Goal: Task Accomplishment & Management: Use online tool/utility

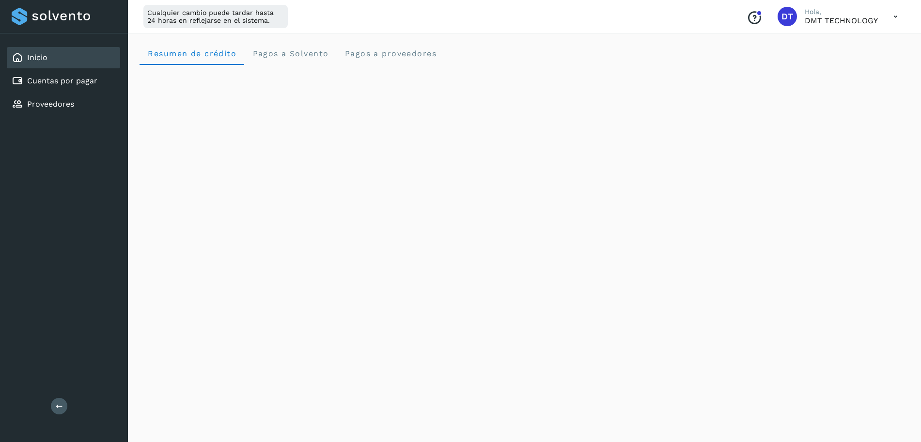
click at [43, 60] on link "Inicio" at bounding box center [37, 57] width 20 height 9
click at [56, 82] on link "Cuentas por pagar" at bounding box center [62, 80] width 70 height 9
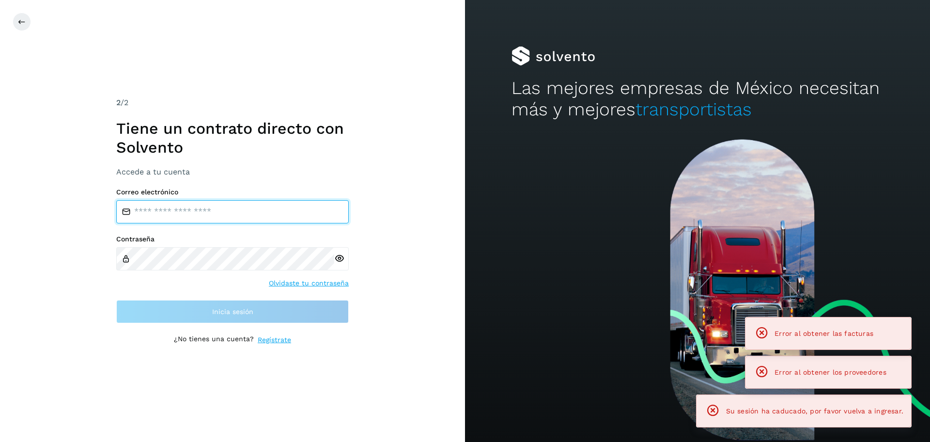
type input "**********"
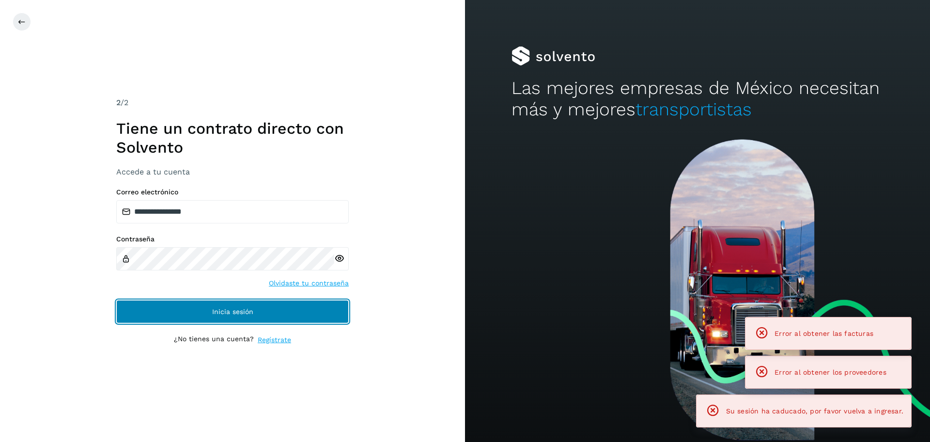
click at [284, 316] on button "Inicia sesión" at bounding box center [232, 311] width 232 height 23
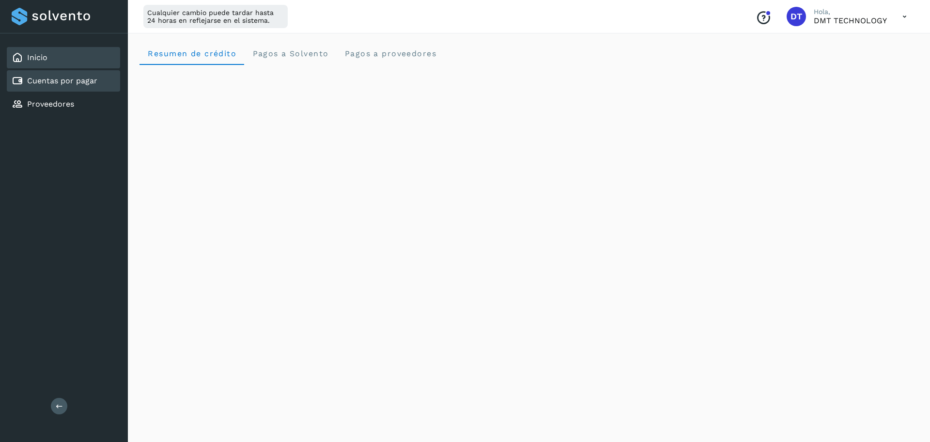
click at [69, 73] on div "Cuentas por pagar" at bounding box center [63, 80] width 113 height 21
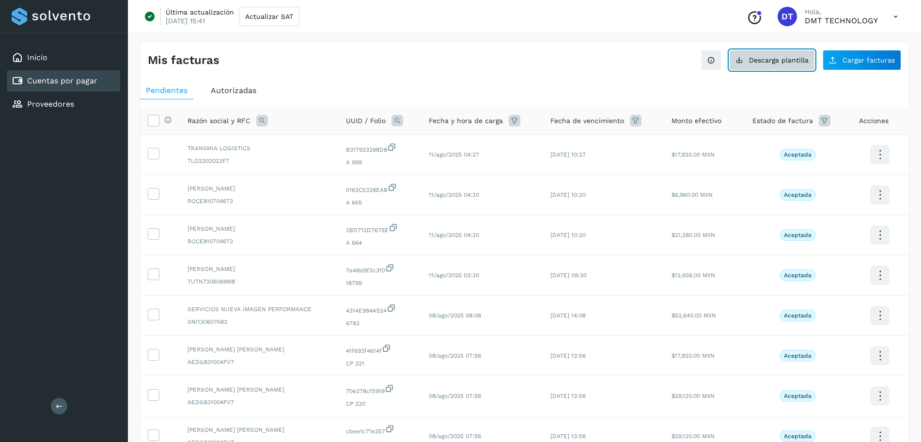
click at [784, 62] on span "Descarga plantilla" at bounding box center [779, 60] width 60 height 7
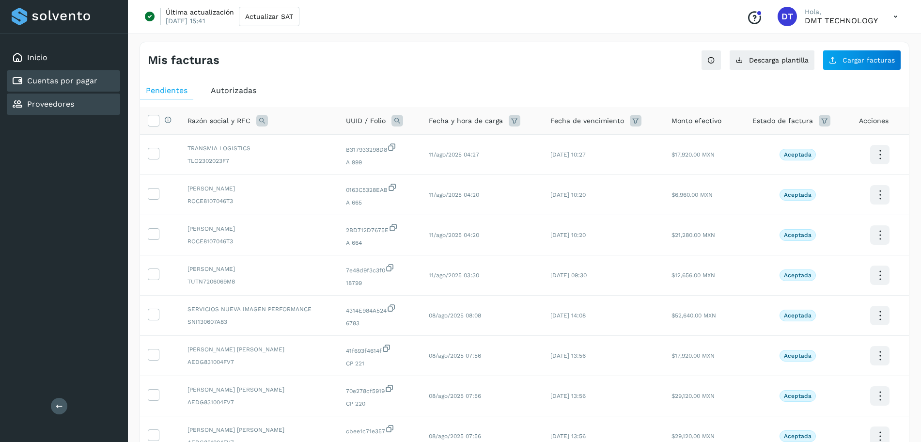
click at [42, 108] on link "Proveedores" at bounding box center [50, 103] width 47 height 9
click at [60, 107] on link "Proveedores" at bounding box center [50, 103] width 47 height 9
click at [72, 75] on div "Cuentas por pagar" at bounding box center [55, 81] width 86 height 12
click at [74, 102] on div "Proveedores" at bounding box center [63, 103] width 113 height 21
click at [74, 79] on link "Cuentas por pagar" at bounding box center [62, 80] width 70 height 9
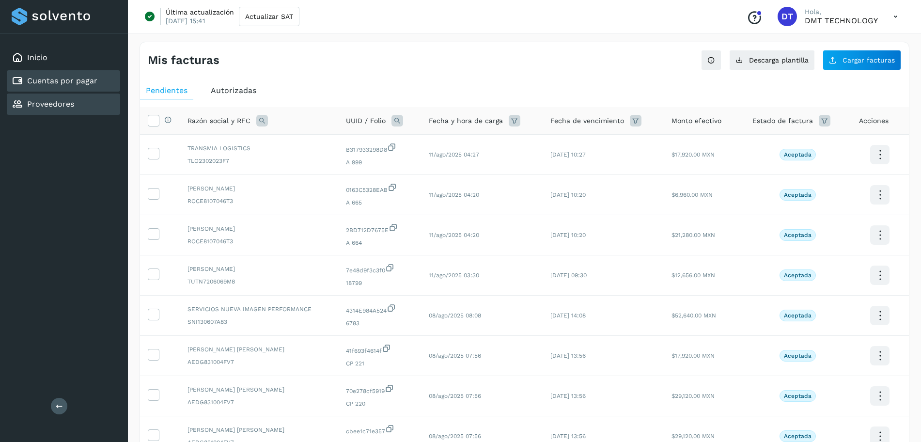
click at [45, 100] on link "Proveedores" at bounding box center [50, 103] width 47 height 9
click at [36, 106] on link "Proveedores" at bounding box center [50, 103] width 47 height 9
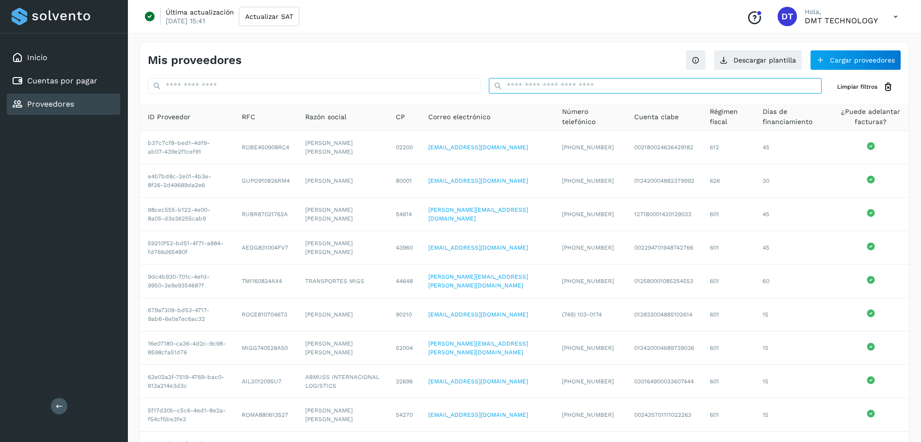
click at [529, 85] on input "text" at bounding box center [655, 85] width 333 height 15
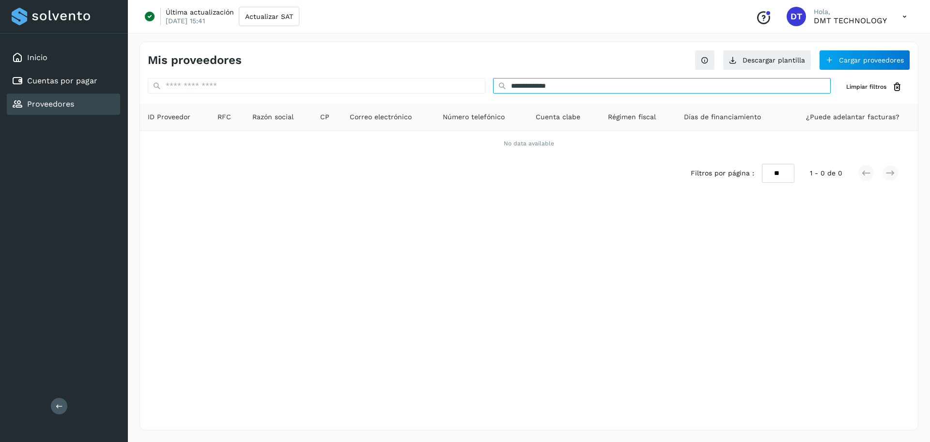
click at [615, 83] on input "**********" at bounding box center [662, 85] width 338 height 15
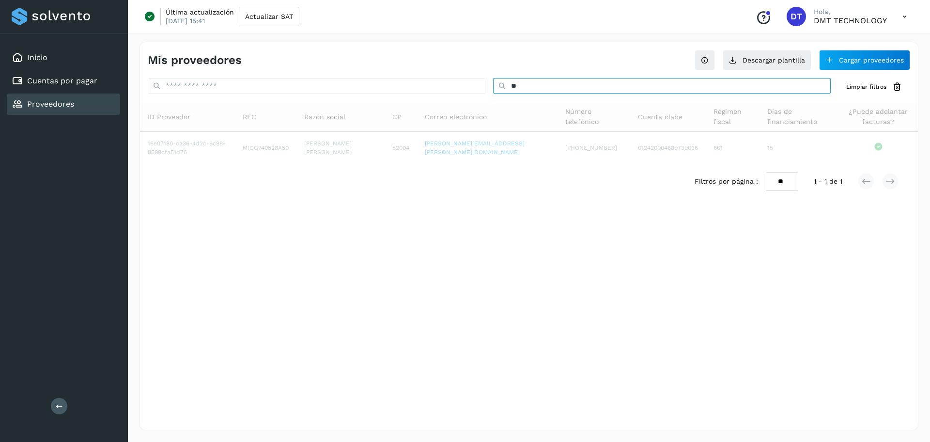
type input "*"
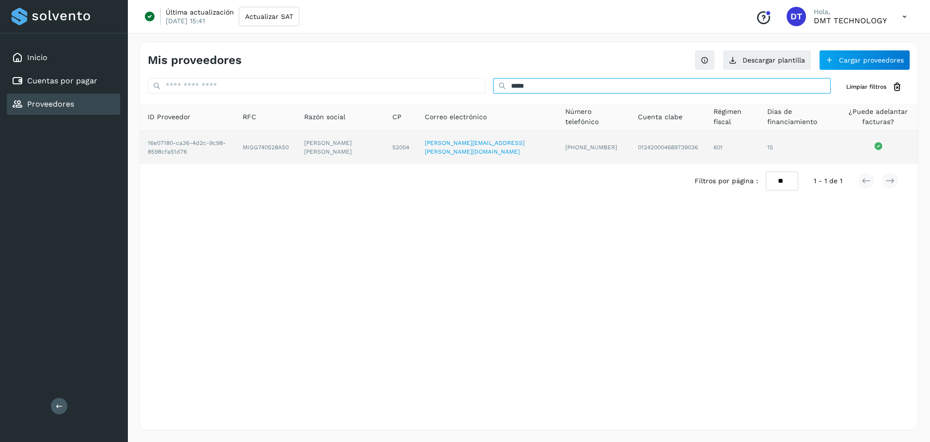
type input "****"
click at [296, 145] on td "MIGG740528A50" at bounding box center [340, 147] width 88 height 33
copy td "MIGG740528A50"
click at [296, 143] on td "MIGG740528A50" at bounding box center [340, 147] width 88 height 33
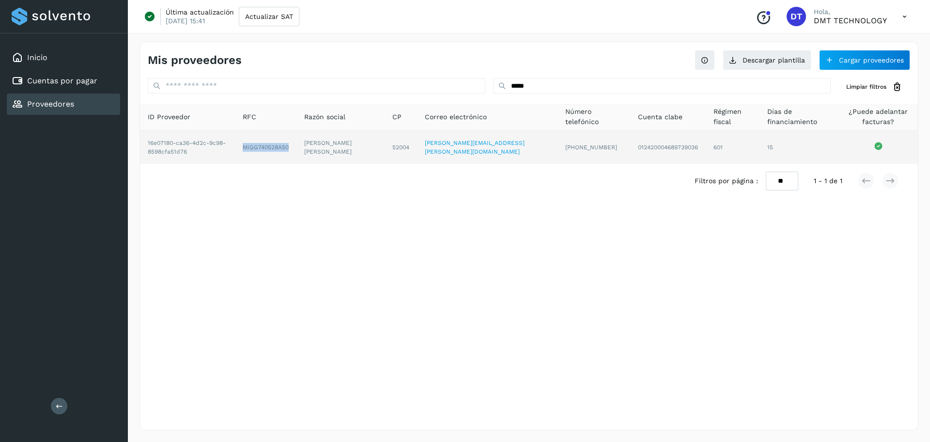
click at [296, 143] on td "MIGG740528A50" at bounding box center [340, 147] width 88 height 33
click at [385, 142] on td "JOSE GUADALIPE MINJARES GARCIA" at bounding box center [401, 147] width 32 height 33
copy td "JOSE GUADALIPE MINJARES GARCIA"
drag, startPoint x: 332, startPoint y: 142, endPoint x: 344, endPoint y: 149, distance: 13.9
click at [385, 149] on td "JOSE GUADALIPE MINJARES GARCIA" at bounding box center [401, 147] width 32 height 33
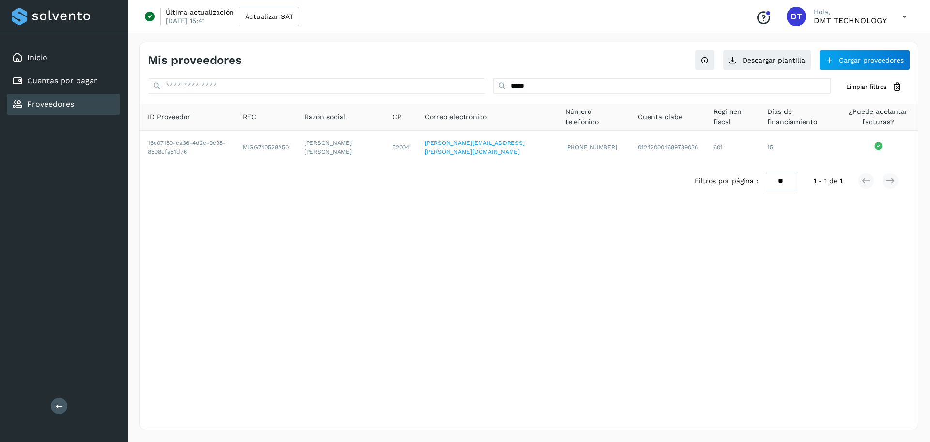
click at [57, 92] on div "Inicio Cuentas por pagar Proveedores" at bounding box center [64, 80] width 128 height 95
click at [67, 79] on link "Cuentas por pagar" at bounding box center [62, 80] width 70 height 9
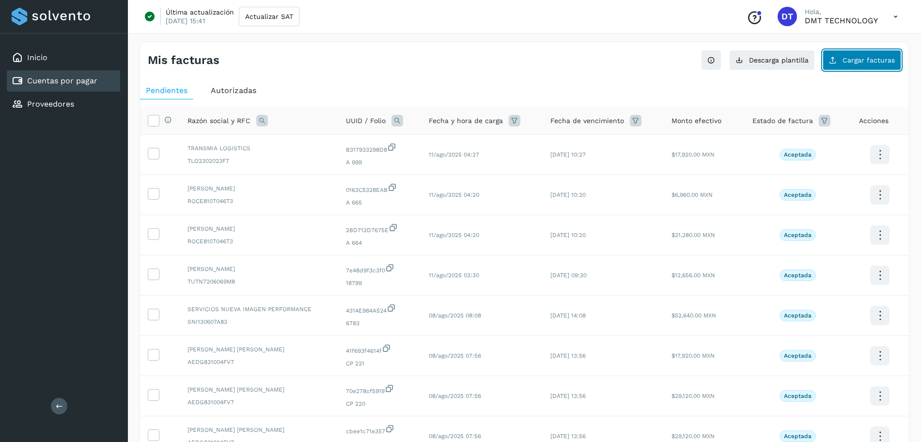
click at [853, 60] on span "Cargar facturas" at bounding box center [868, 60] width 52 height 7
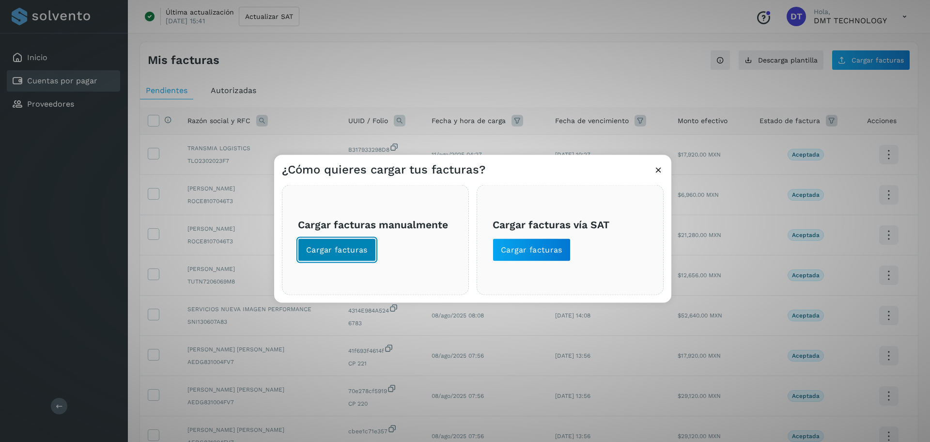
click at [338, 246] on span "Cargar facturas" at bounding box center [337, 250] width 62 height 11
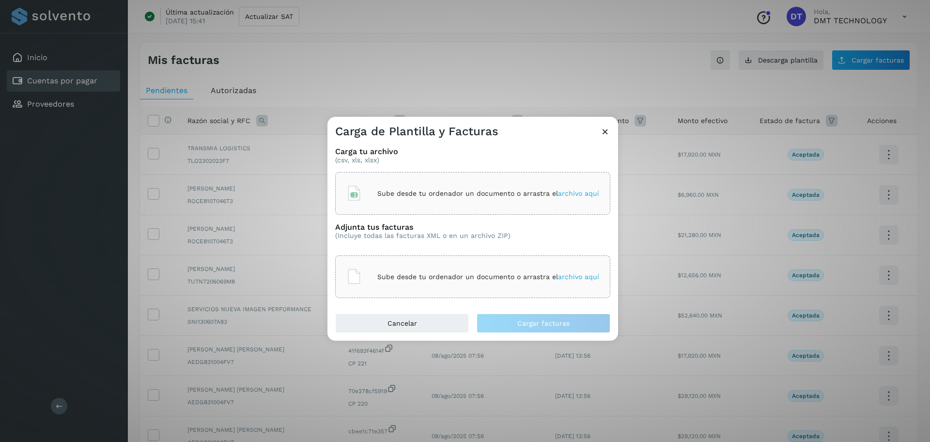
click at [397, 200] on div "Sube desde tu ordenador un documento o arrastra el archivo aquí" at bounding box center [472, 193] width 253 height 26
click at [415, 269] on div "Sube desde tu ordenador un documento o arrastra el archivo aquí" at bounding box center [472, 276] width 253 height 26
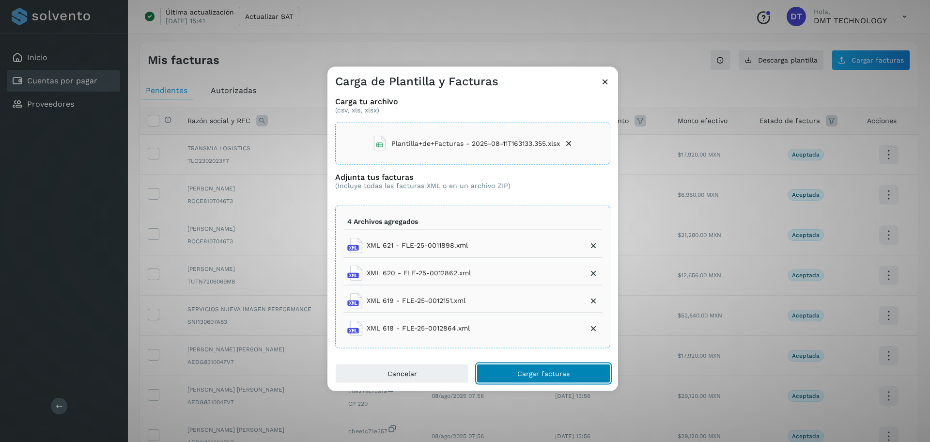
click at [518, 372] on span "Cargar facturas" at bounding box center [543, 373] width 52 height 7
